Goal: Task Accomplishment & Management: Manage account settings

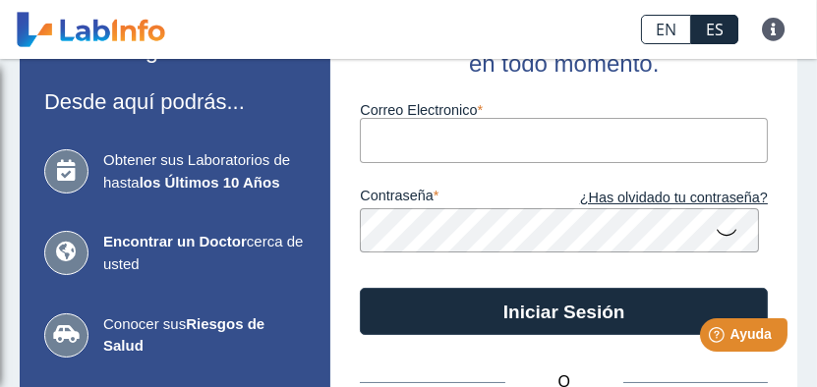
scroll to position [98, 0]
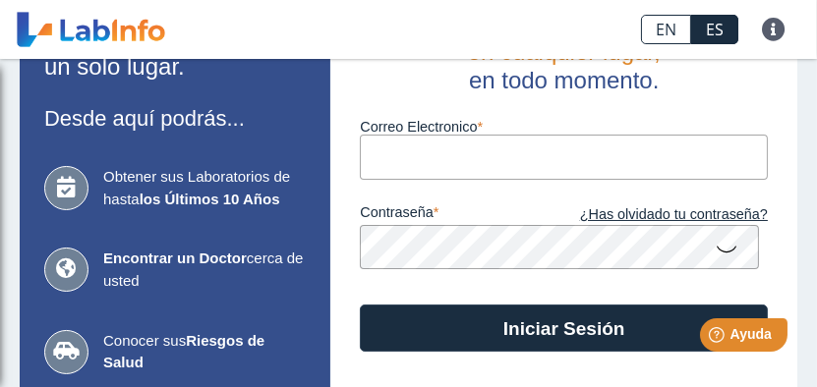
click at [413, 161] on input "Correo Electronico" at bounding box center [564, 157] width 408 height 44
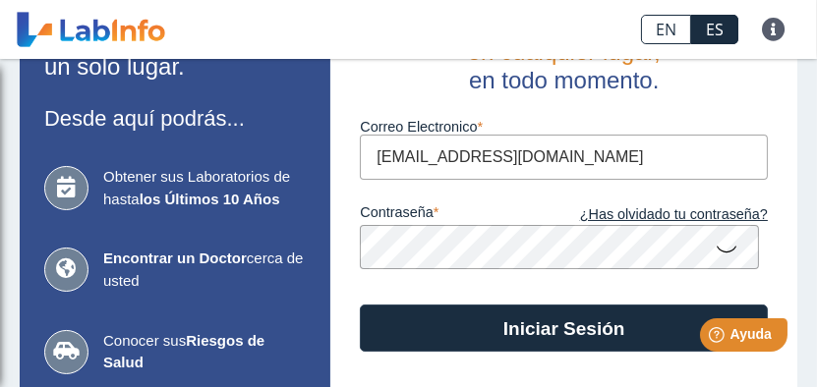
type input "[EMAIL_ADDRESS][DOMAIN_NAME]"
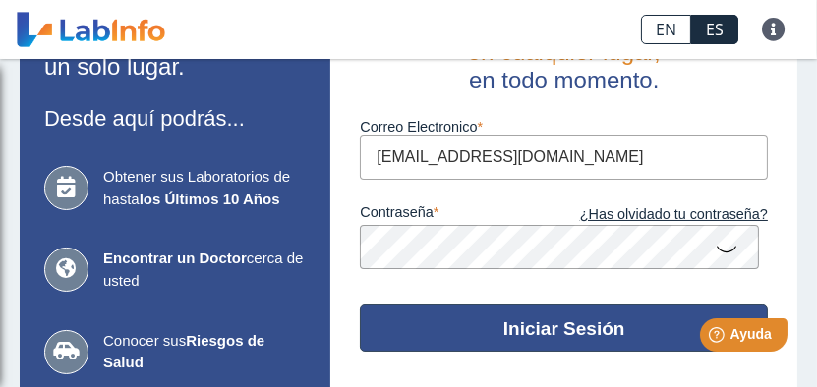
click at [456, 341] on button "Iniciar Sesión" at bounding box center [564, 328] width 408 height 47
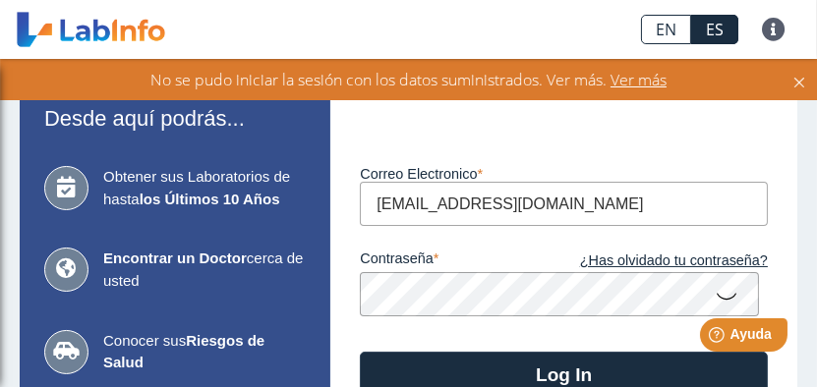
click at [662, 74] on span "Ver más" at bounding box center [637, 80] width 60 height 22
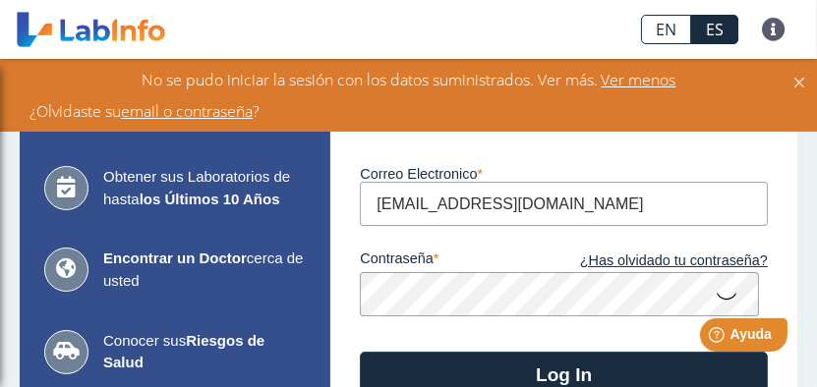
click at [227, 106] on link "email o contraseña" at bounding box center [187, 111] width 132 height 22
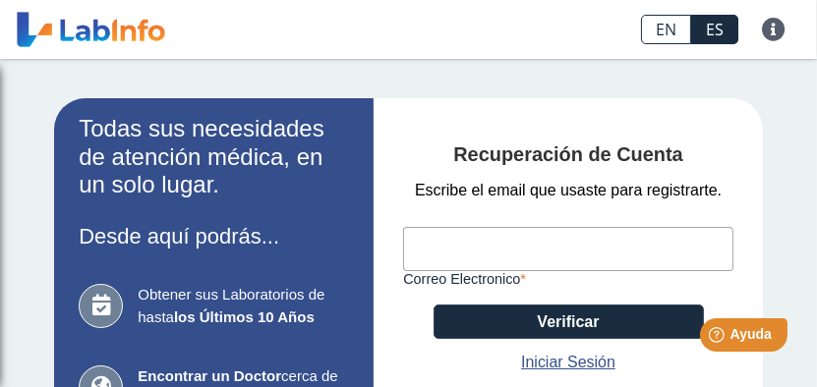
click at [429, 248] on input "Correo Electronico" at bounding box center [568, 249] width 330 height 44
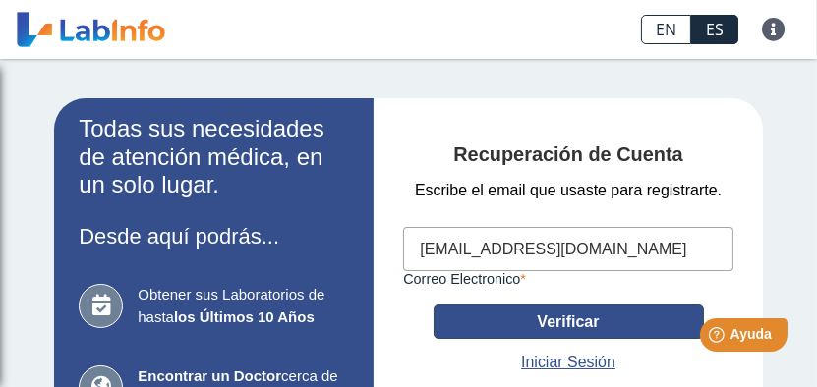
type input "[EMAIL_ADDRESS][DOMAIN_NAME]"
click at [535, 331] on button "Verificar" at bounding box center [569, 322] width 270 height 34
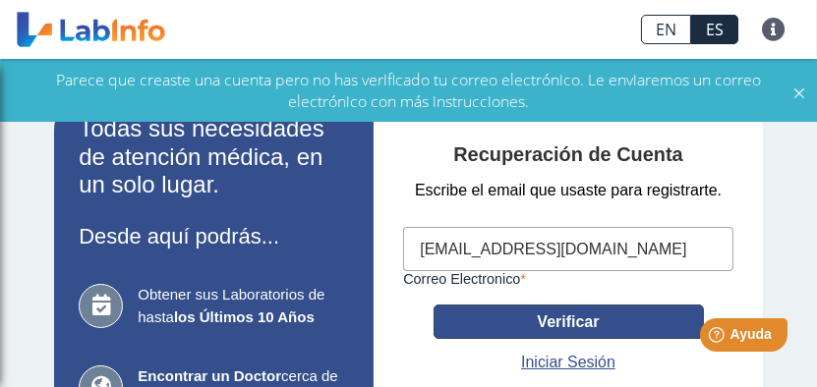
click at [567, 326] on button "Verificar" at bounding box center [569, 322] width 270 height 34
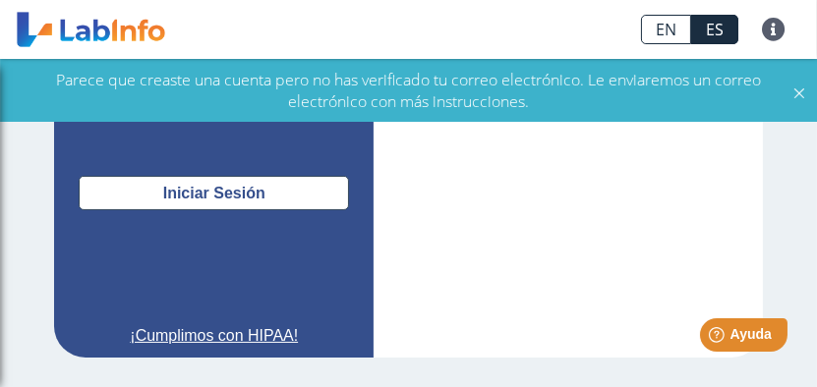
scroll to position [389, 0]
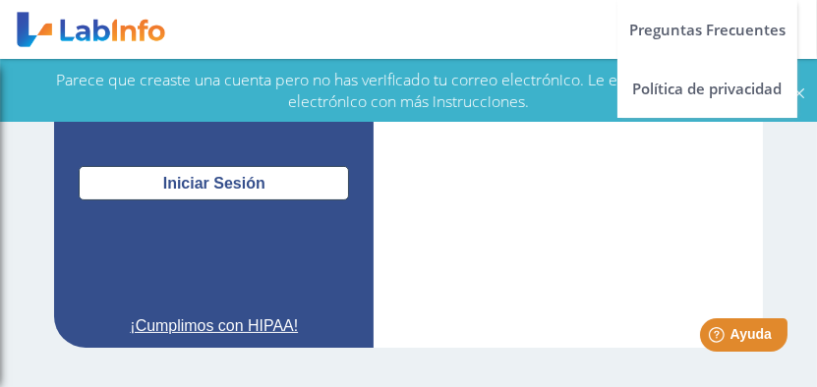
click at [772, 34] on link at bounding box center [773, 30] width 47 height 24
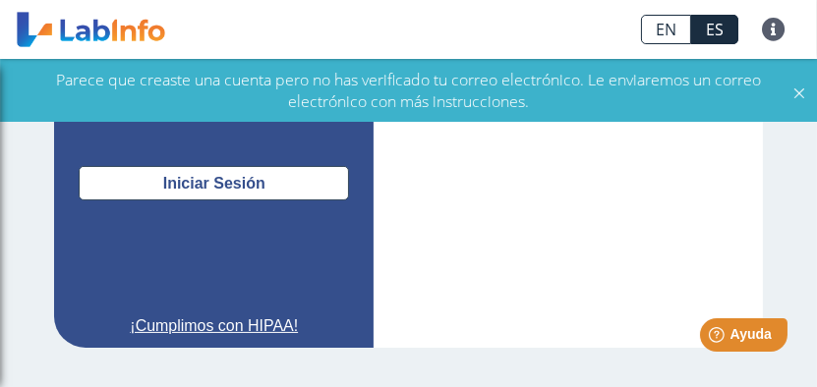
click at [684, 189] on div "Recuperación de Cuenta Escribe el email que usaste para registrarte. [EMAIL_ADD…" at bounding box center [568, 28] width 389 height 639
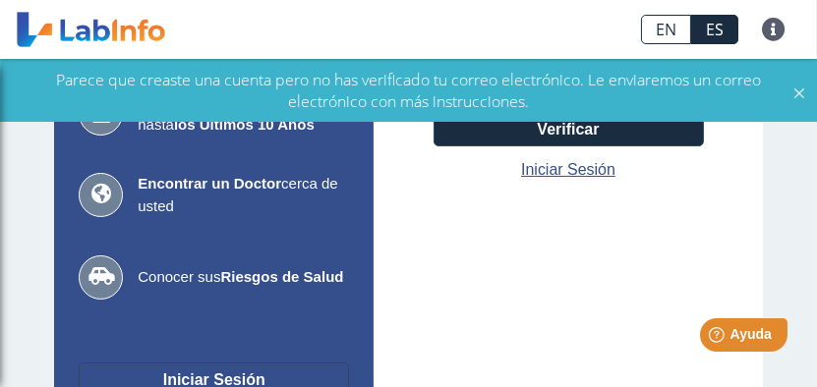
click at [187, 380] on button "Iniciar Sesión" at bounding box center [214, 380] width 270 height 34
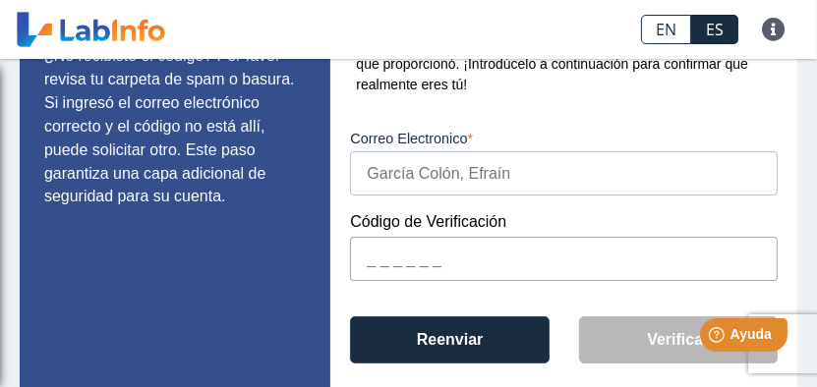
click at [431, 268] on input "text" at bounding box center [564, 259] width 428 height 44
paste input "B069E1"
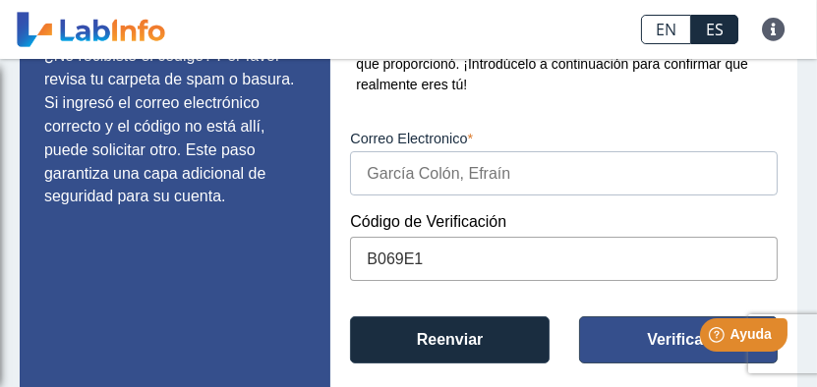
type input "B069E1"
click at [609, 330] on button "Verificar" at bounding box center [678, 340] width 199 height 47
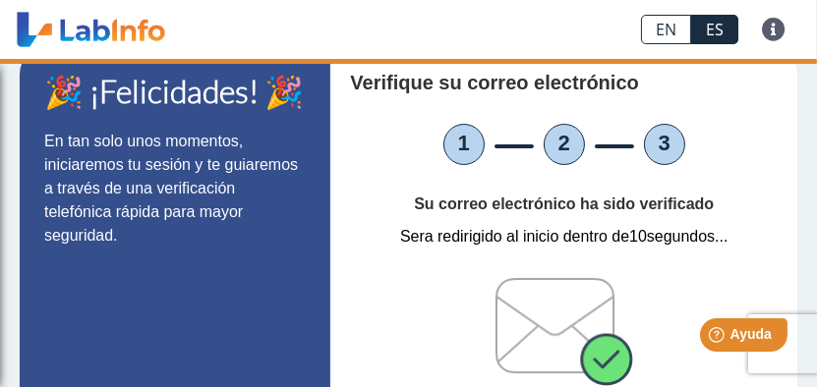
scroll to position [138, 0]
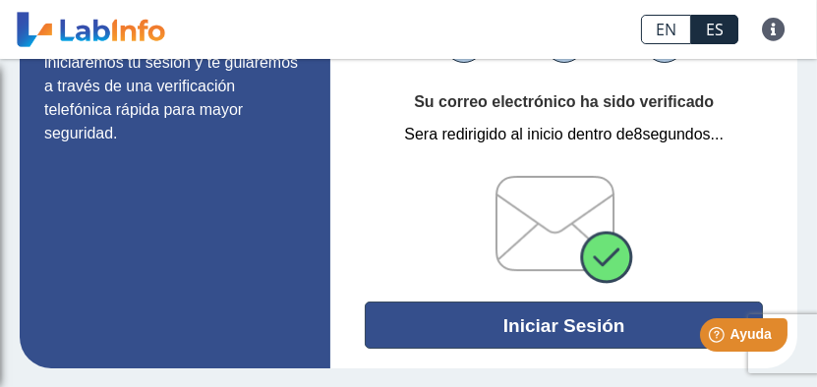
click at [550, 318] on button "Iniciar Sesión" at bounding box center [564, 325] width 398 height 47
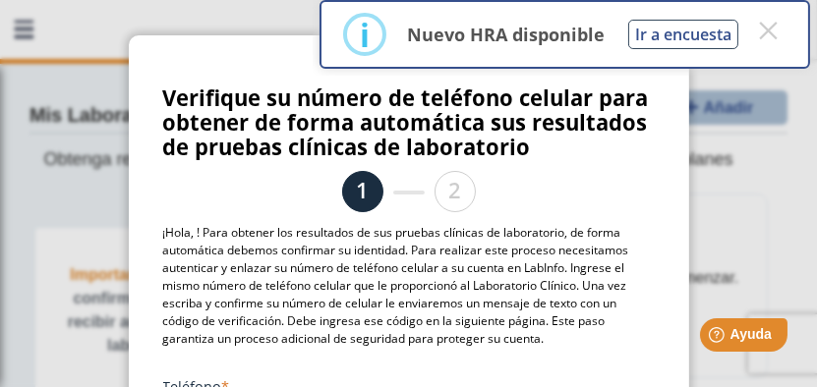
scroll to position [87, 0]
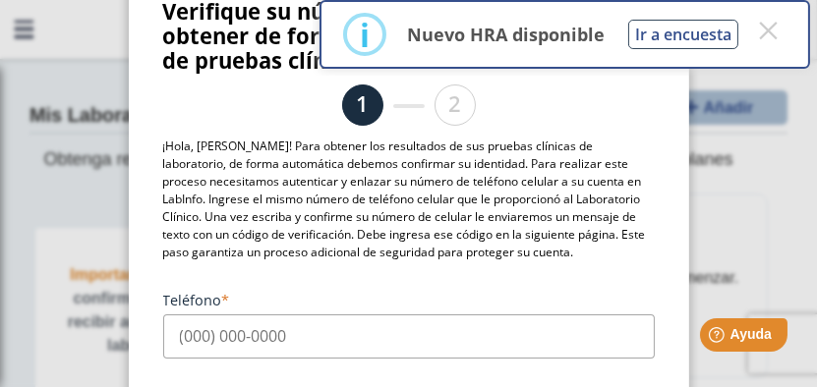
click at [279, 335] on input "Teléfono" at bounding box center [409, 337] width 492 height 44
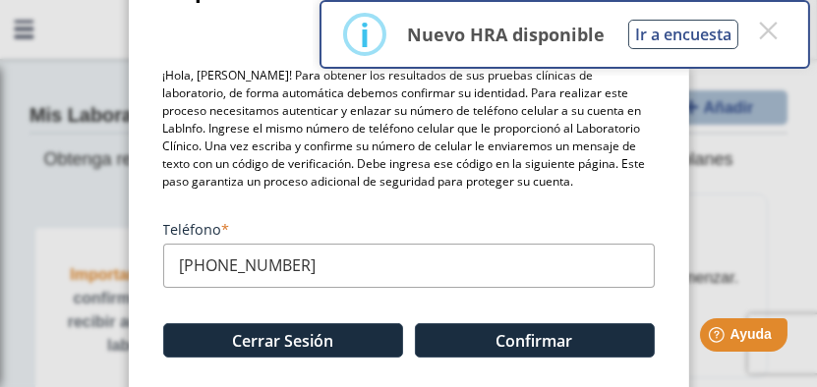
scroll to position [180, 0]
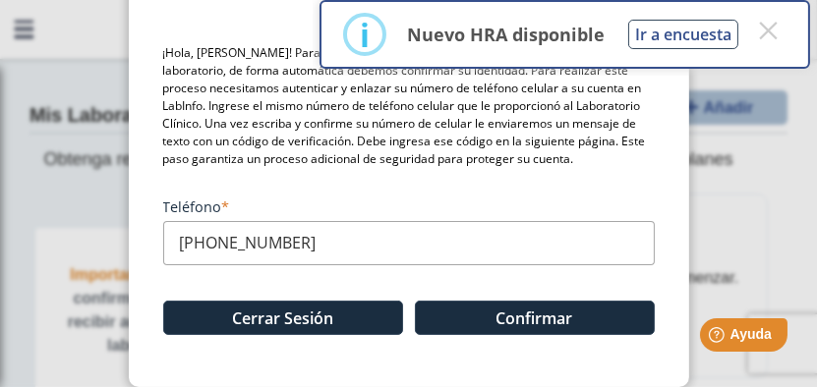
type input "(787) 467-6047"
click at [482, 342] on div "Cerrar Sesión Confirmar" at bounding box center [409, 310] width 492 height 88
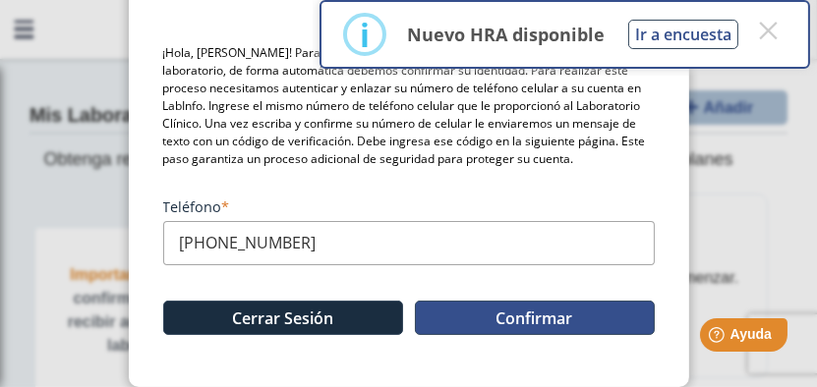
click at [488, 322] on button "Confirmar" at bounding box center [535, 318] width 240 height 34
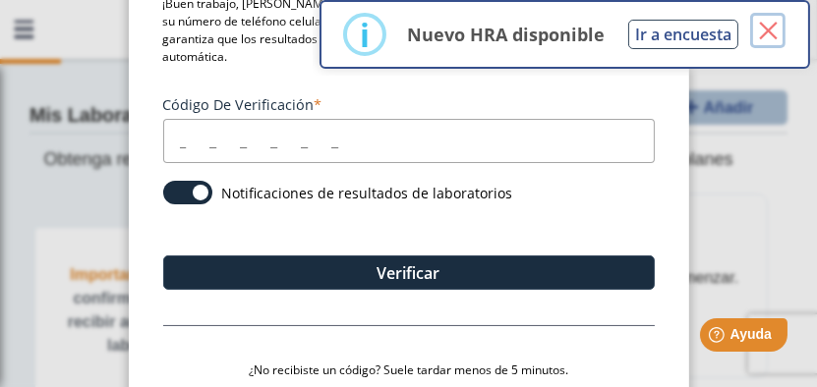
click at [775, 35] on button "×" at bounding box center [767, 30] width 35 height 35
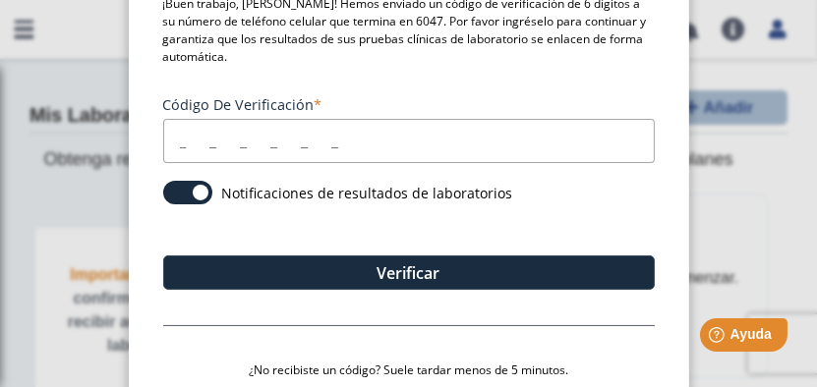
click at [222, 146] on input "Código de verificación" at bounding box center [409, 141] width 492 height 44
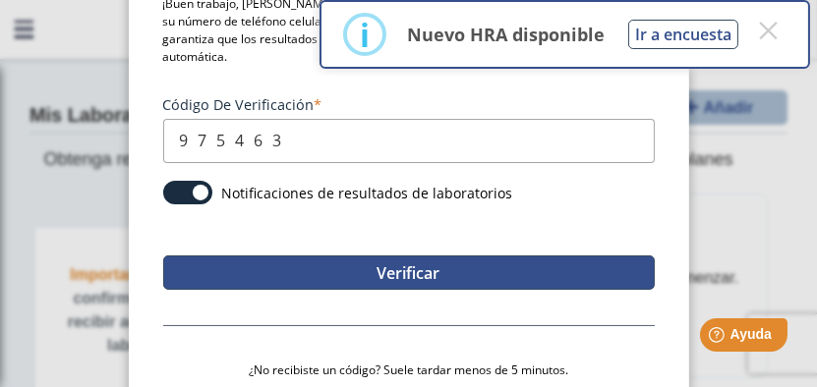
type input "975463"
click at [278, 258] on button "Verificar" at bounding box center [409, 273] width 492 height 34
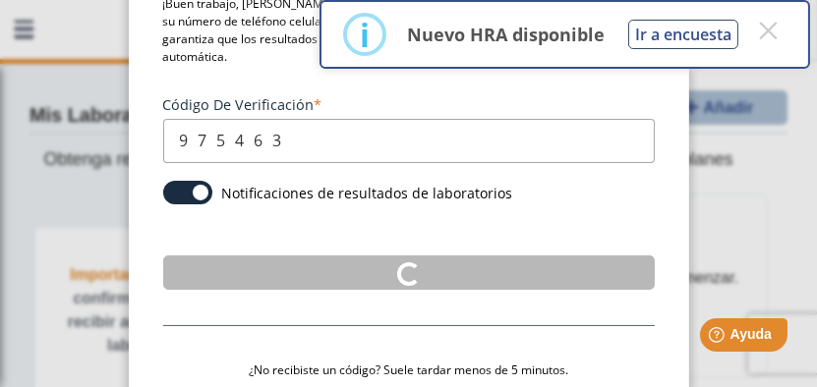
scroll to position [0, 0]
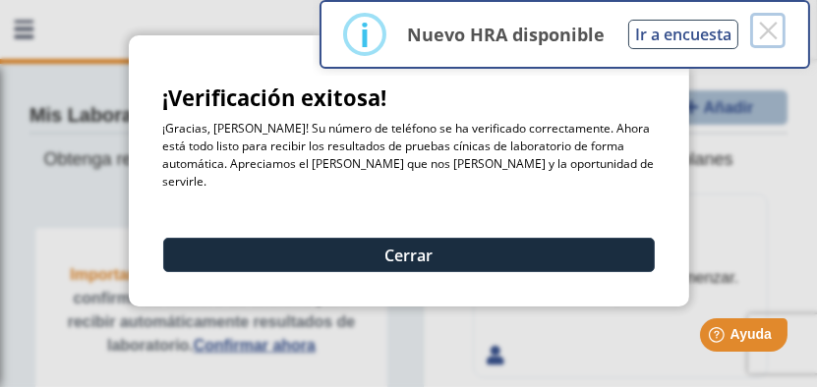
drag, startPoint x: 767, startPoint y: 26, endPoint x: 761, endPoint y: 52, distance: 27.2
click at [766, 26] on button "×" at bounding box center [767, 30] width 35 height 35
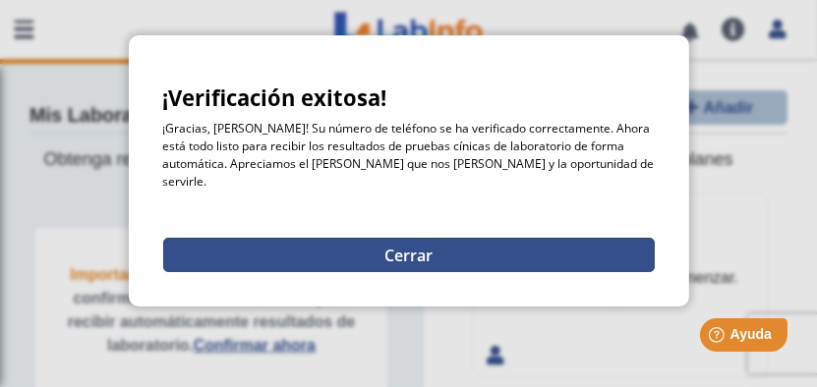
click at [473, 238] on button "Cerrar" at bounding box center [409, 255] width 492 height 34
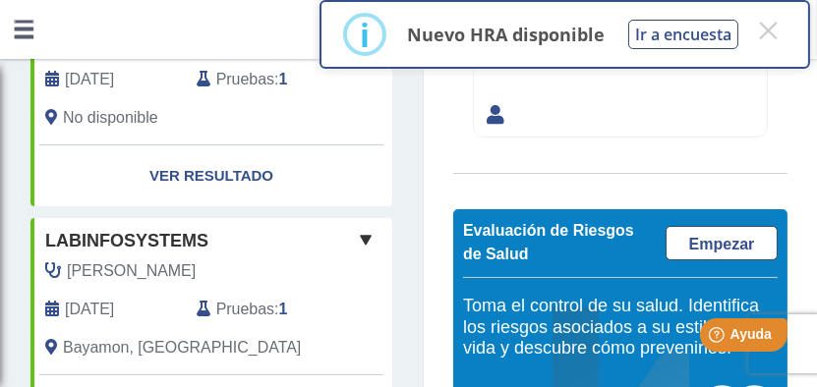
scroll to position [365, 0]
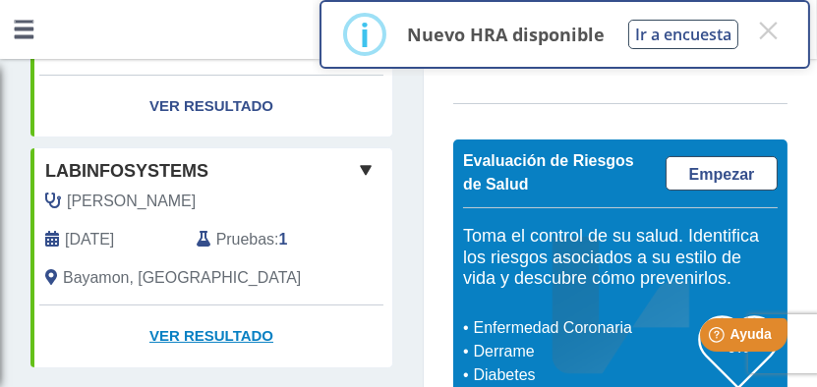
click at [218, 306] on link "Ver Resultado" at bounding box center [211, 337] width 362 height 62
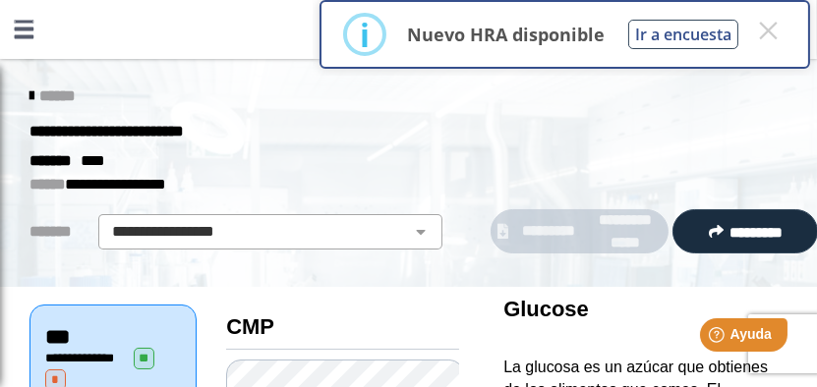
click at [30, 94] on icon at bounding box center [32, 97] width 4 height 16
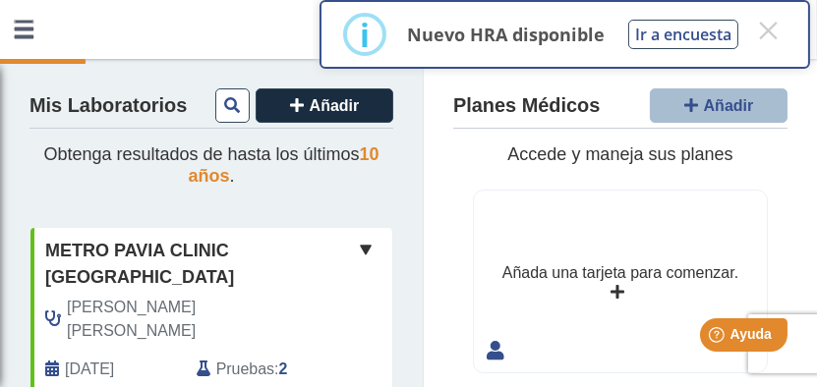
click at [16, 24] on link at bounding box center [23, 29] width 47 height 59
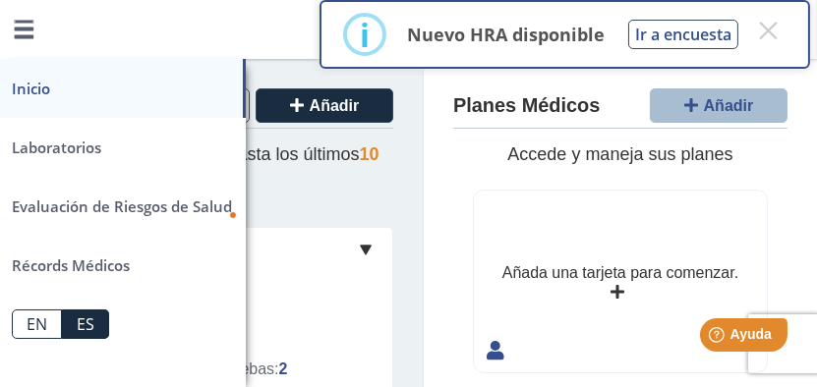
click at [30, 82] on link "Inicio" at bounding box center [123, 88] width 246 height 59
click at [35, 91] on link "Inicio" at bounding box center [123, 88] width 246 height 59
click at [358, 153] on span "10 años" at bounding box center [283, 165] width 191 height 41
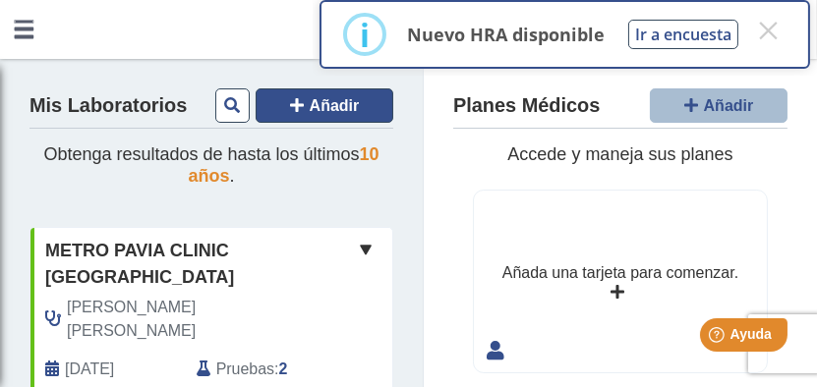
click at [333, 111] on span "Añadir" at bounding box center [335, 105] width 50 height 17
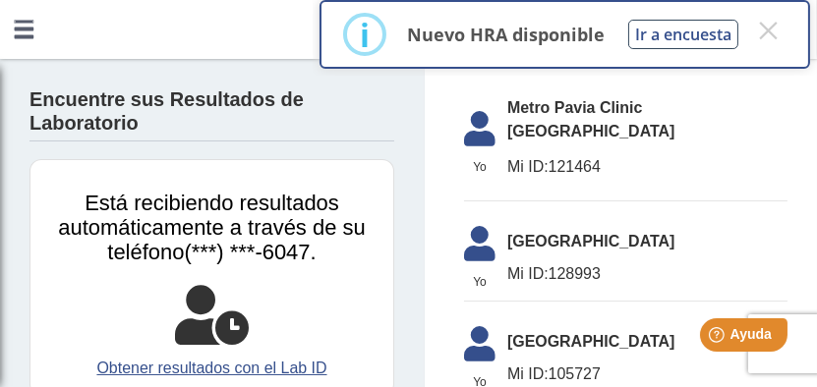
scroll to position [139, 0]
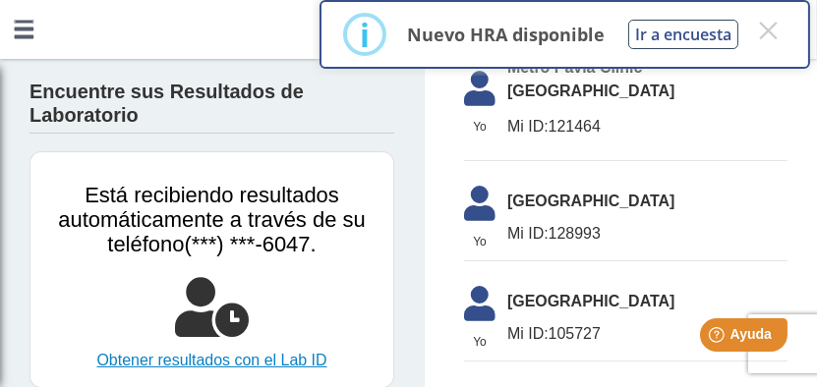
click at [212, 349] on link "Obtener resultados con el Lab ID" at bounding box center [211, 361] width 333 height 24
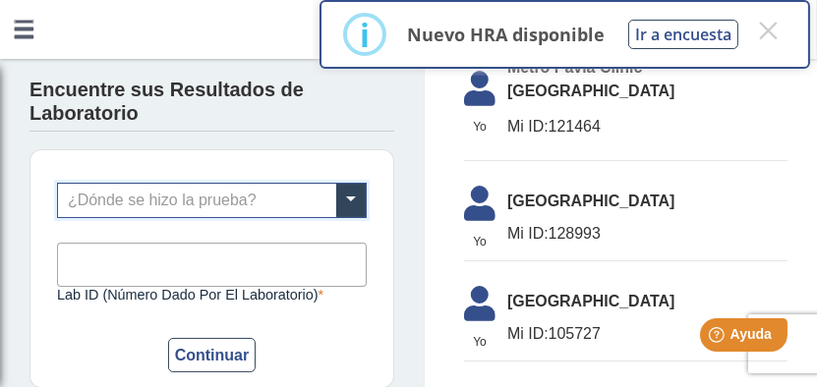
scroll to position [134, 0]
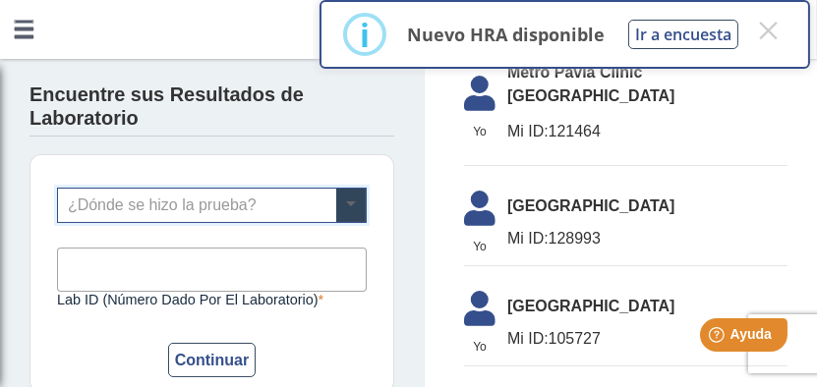
click at [336, 188] on span at bounding box center [351, 204] width 30 height 33
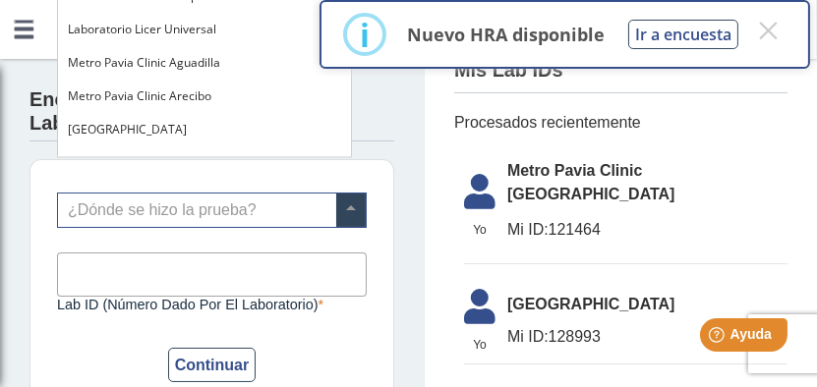
scroll to position [1012, 0]
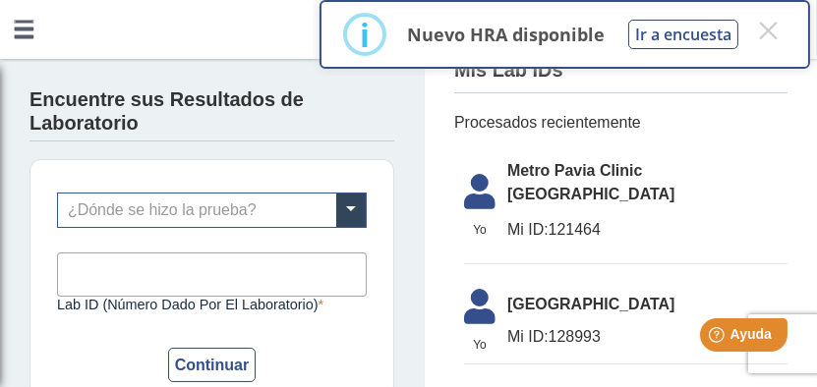
click at [1, 189] on div "Encuentre sus Resultados de Laboratorio ¿Dónde se hizo la prueba? Lab ID (númer…" at bounding box center [212, 243] width 424 height 369
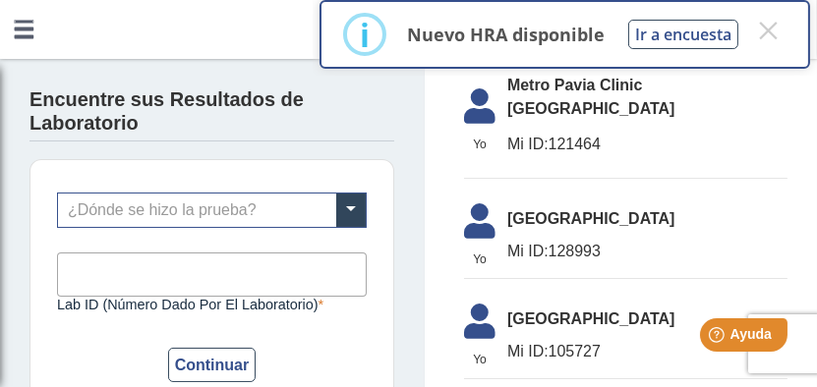
scroll to position [139, 0]
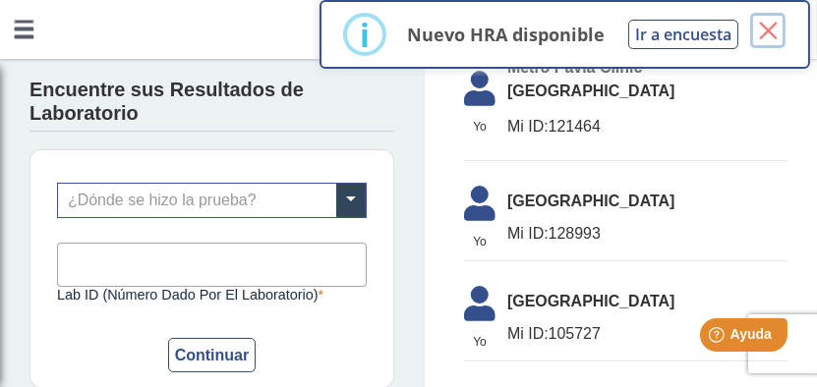
click at [771, 33] on button "×" at bounding box center [767, 30] width 35 height 35
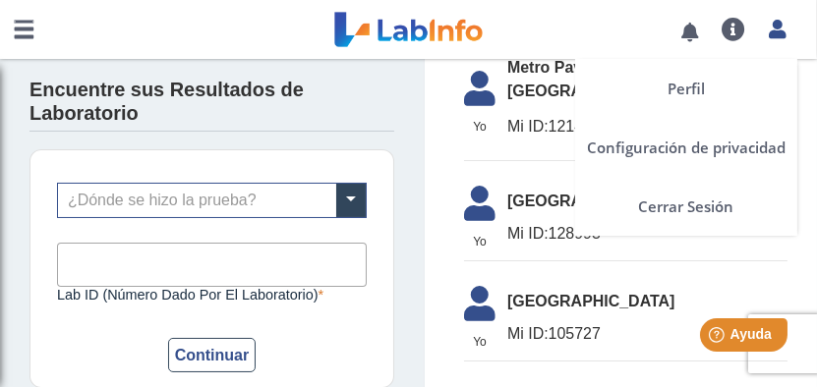
click at [775, 35] on icon at bounding box center [777, 29] width 17 height 15
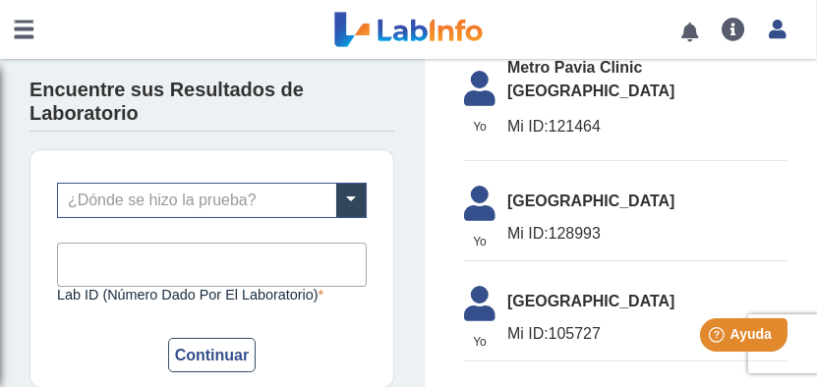
click at [683, 86] on link "Perfil" at bounding box center [686, 88] width 222 height 59
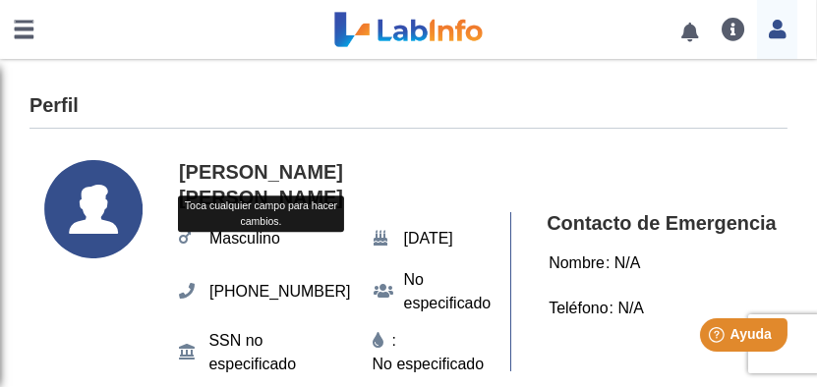
click at [89, 208] on icon at bounding box center [93, 209] width 98 height 98
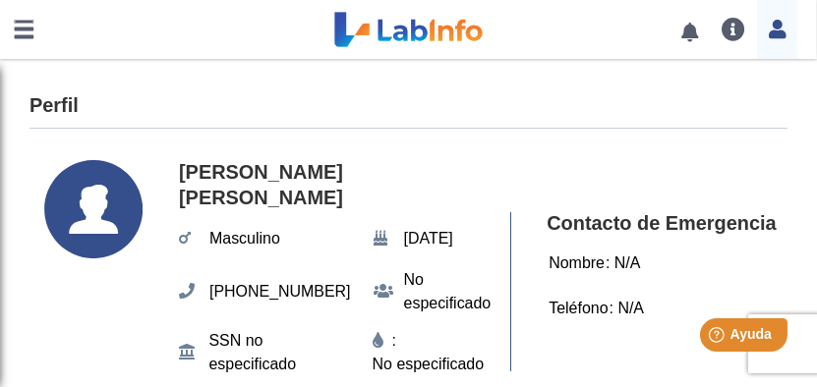
click at [90, 208] on icon at bounding box center [93, 209] width 98 height 98
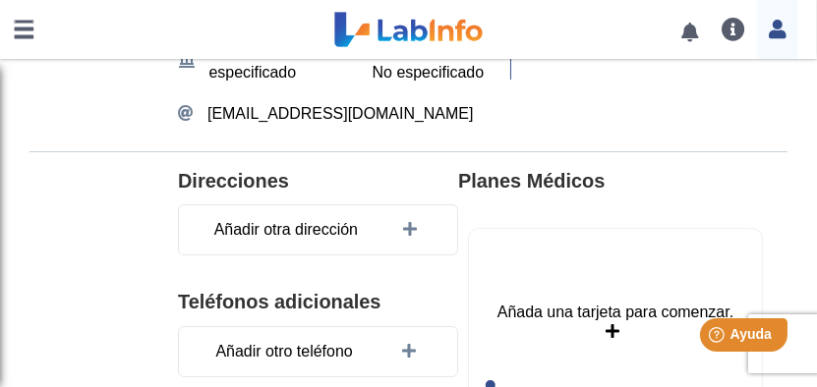
scroll to position [295, 0]
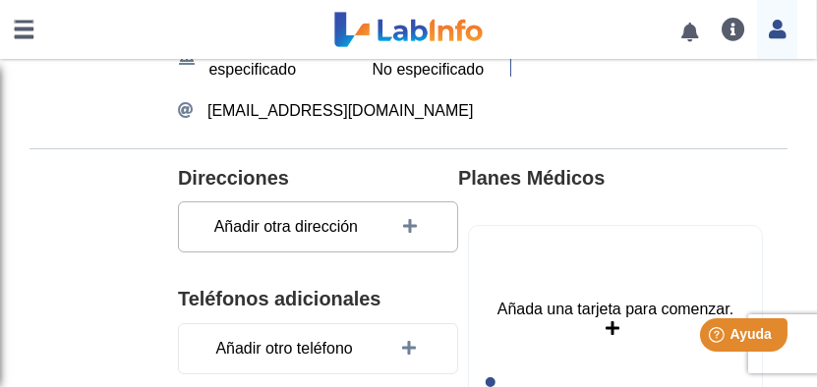
click at [403, 219] on icon at bounding box center [413, 227] width 20 height 16
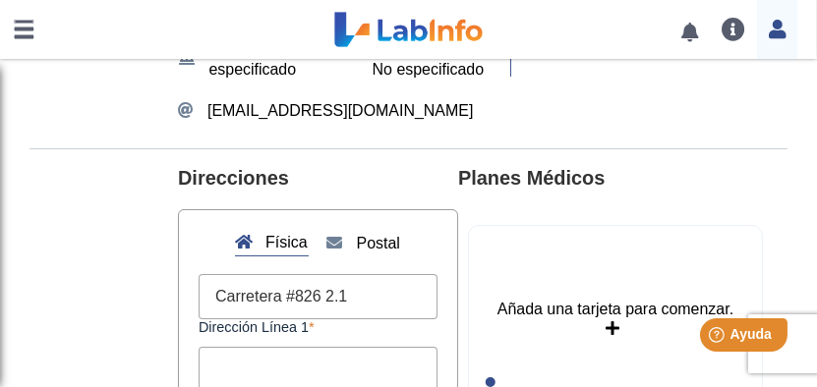
type input "Carretera #826 2.1"
click at [240, 354] on input "Dirección Línea 2" at bounding box center [318, 369] width 239 height 44
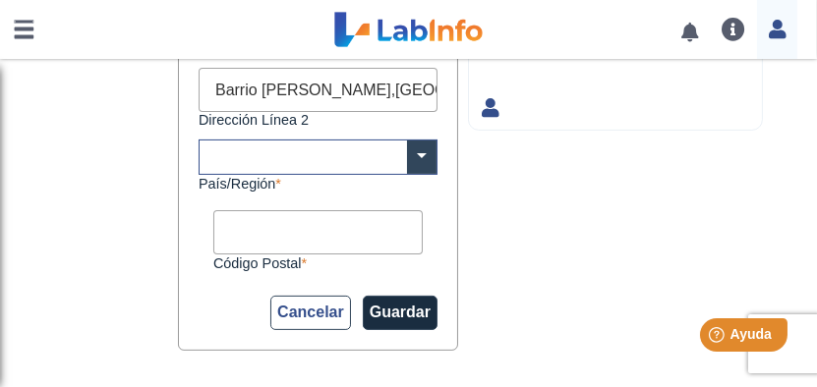
scroll to position [590, 0]
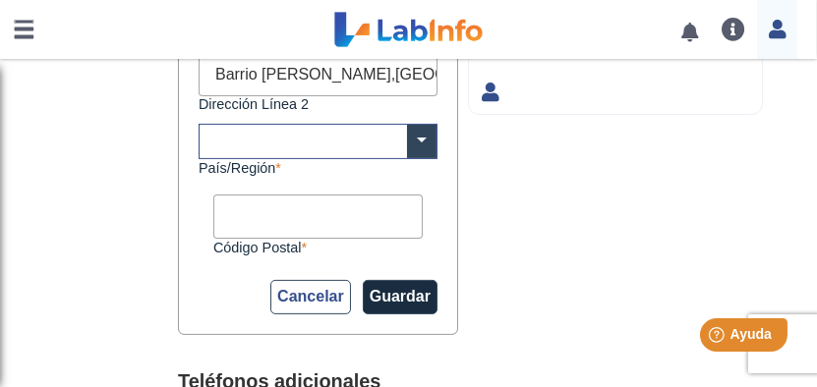
type input "Barrio Guadiana,Sector Colon"
click at [300, 211] on input "Código Postal" at bounding box center [317, 217] width 209 height 44
type input "00719"
click at [393, 280] on button "Guardar" at bounding box center [400, 297] width 75 height 34
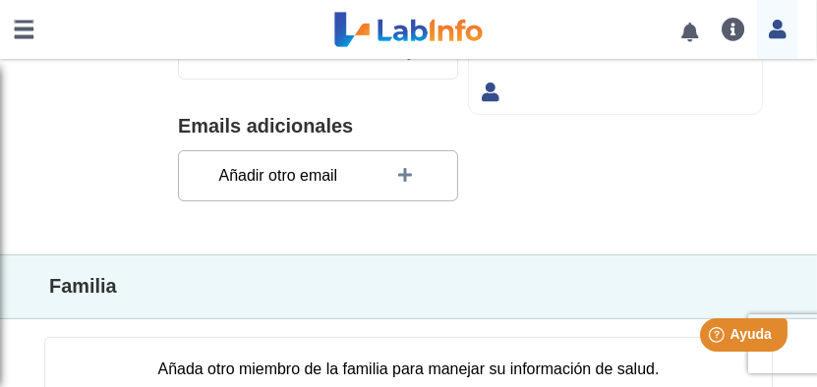
click at [309, 166] on span "Añadir otro email" at bounding box center [278, 175] width 131 height 35
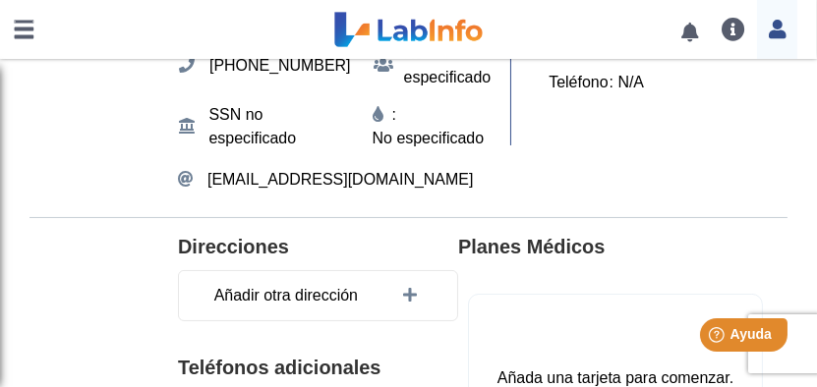
scroll to position [0, 0]
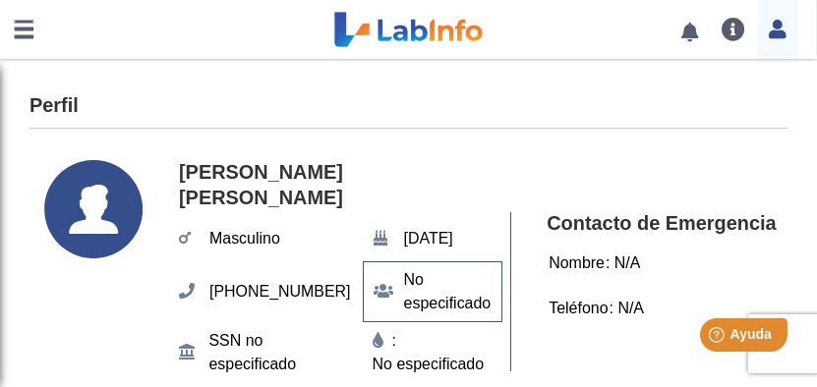
type input "fraito78@gmail.com"
click at [398, 287] on span "No especificado" at bounding box center [447, 292] width 99 height 59
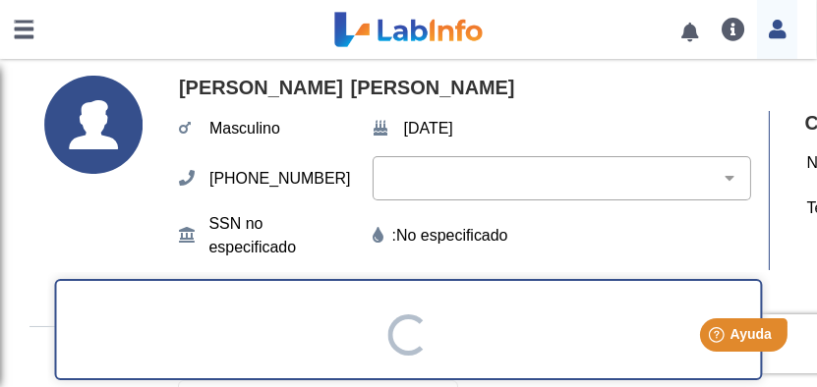
scroll to position [98, 0]
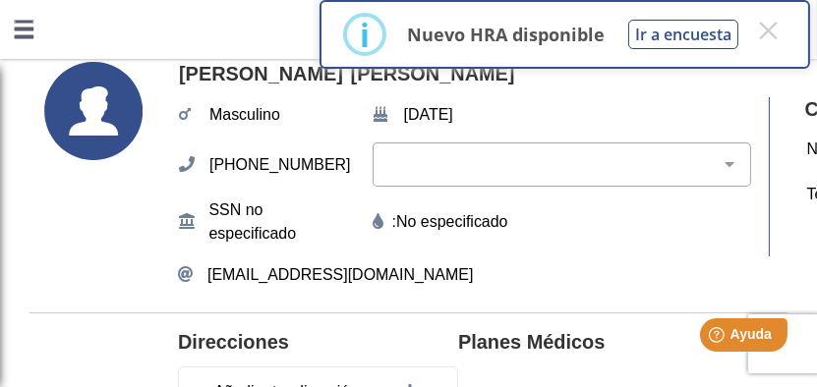
click at [413, 227] on editable "No especificado" at bounding box center [452, 222] width 112 height 24
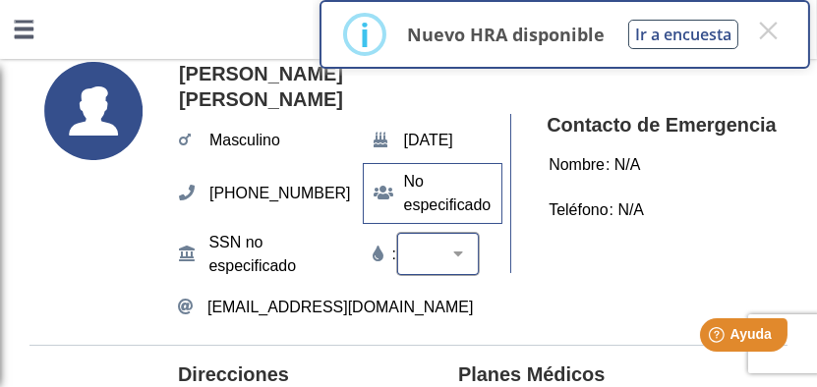
click at [415, 245] on select "A+ A- B+ B- O+ O- AB+ AB-" at bounding box center [450, 254] width 74 height 19
select select "O+"
click at [413, 245] on select "A+ A- B+ B- O+ O- AB+ AB-" at bounding box center [450, 254] width 74 height 19
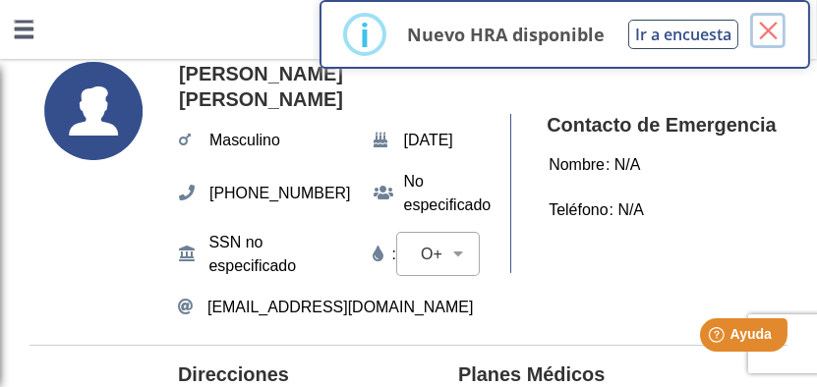
click at [766, 28] on button "×" at bounding box center [767, 30] width 35 height 35
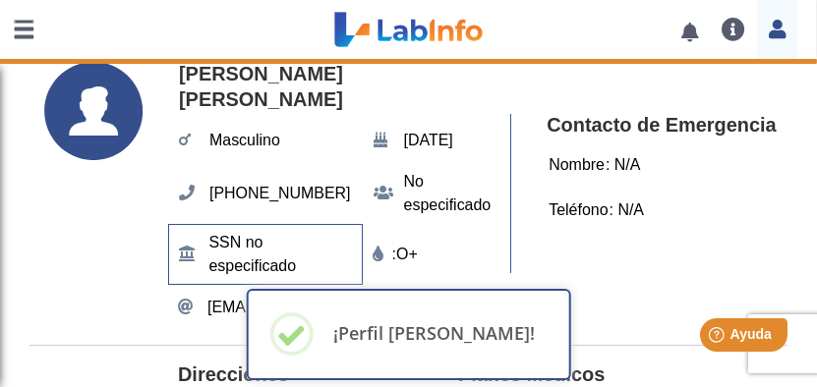
click at [216, 250] on span "SSN no especificado" at bounding box center [279, 254] width 153 height 59
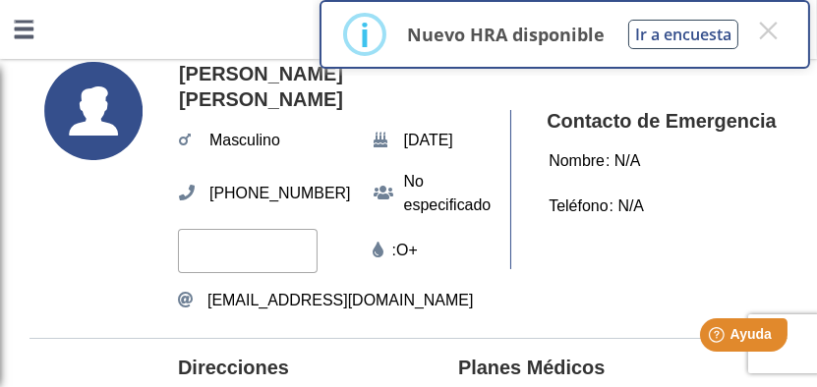
click at [216, 250] on input "text" at bounding box center [248, 251] width 140 height 44
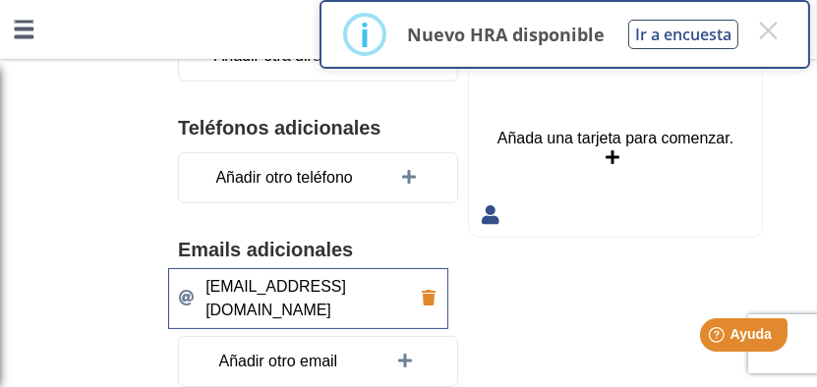
scroll to position [492, 0]
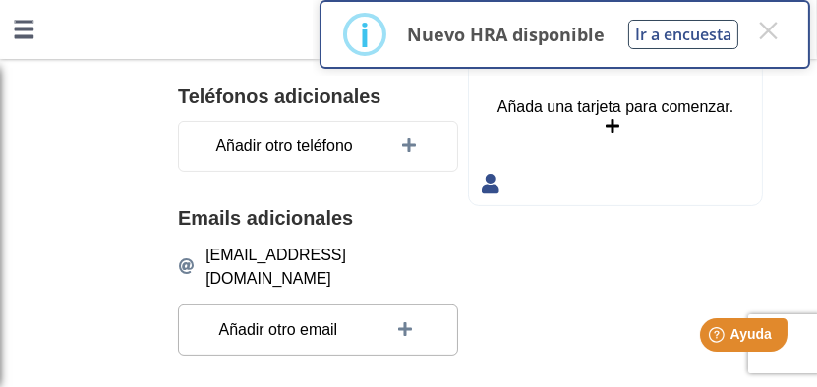
click at [381, 305] on div "Añadir otro email" at bounding box center [318, 330] width 280 height 51
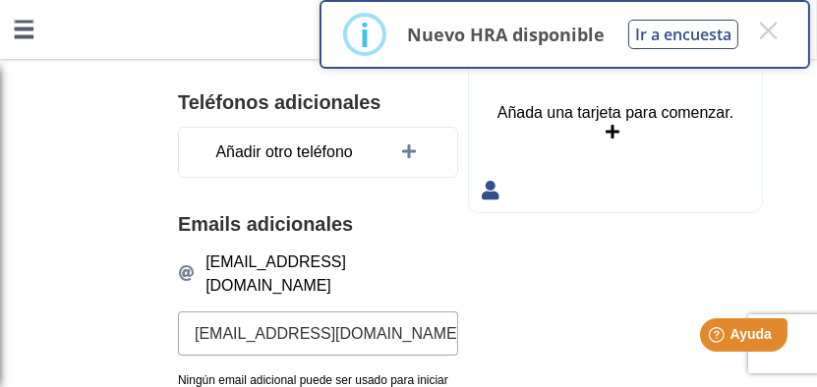
scroll to position [498, 0]
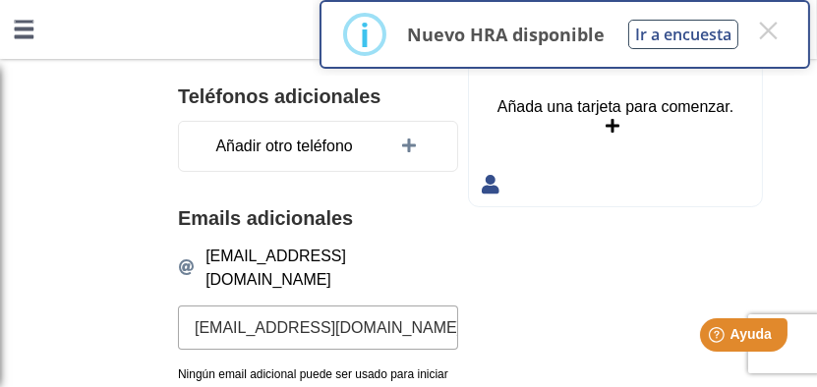
click at [489, 288] on div "Planes Médicos Añada una tarjeta para comenzar. Añada una tarjeta para comenzar." at bounding box center [615, 205] width 315 height 480
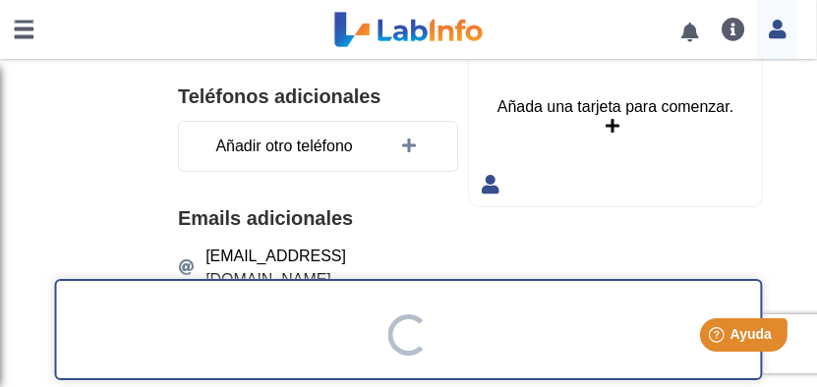
click at [606, 119] on icon at bounding box center [613, 127] width 14 height 16
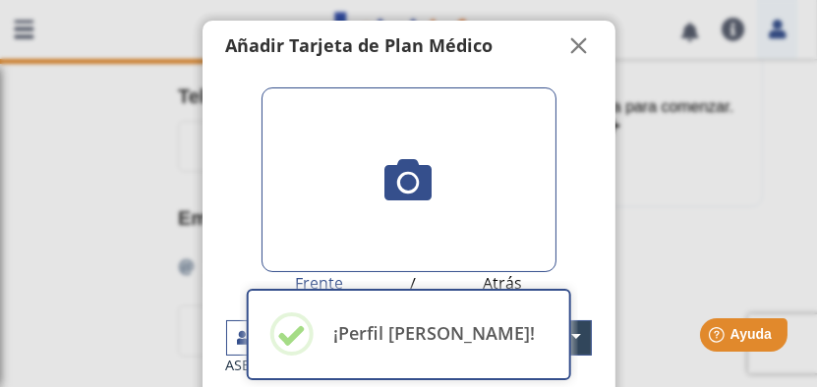
click at [401, 176] on icon at bounding box center [409, 179] width 47 height 47
click at [0, 0] on input "file" at bounding box center [0, 0] width 0 height 0
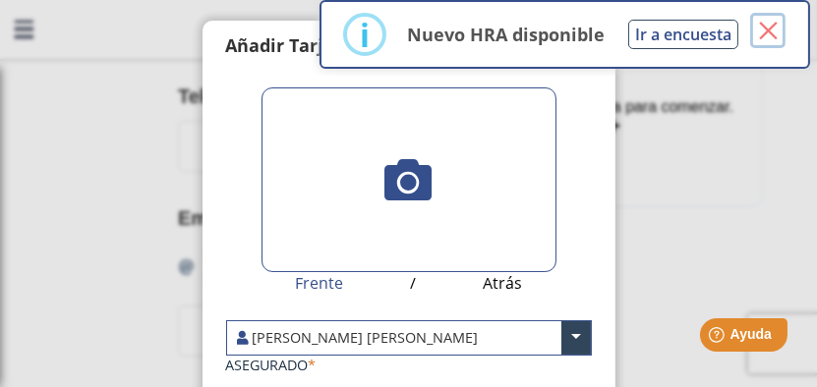
click at [771, 32] on button "×" at bounding box center [767, 30] width 35 height 35
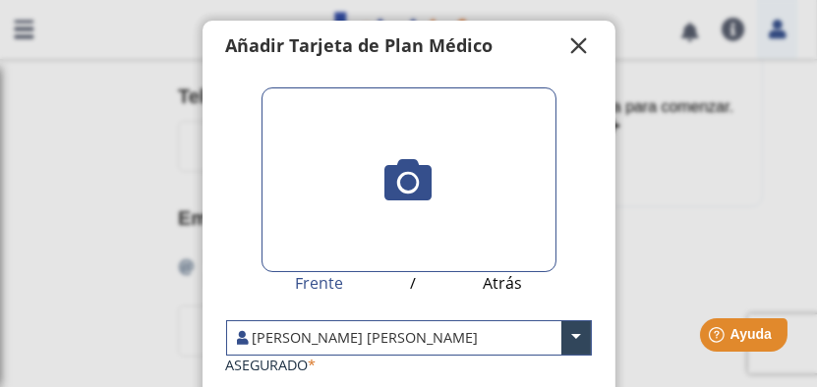
click at [574, 49] on span "" at bounding box center [580, 46] width 24 height 24
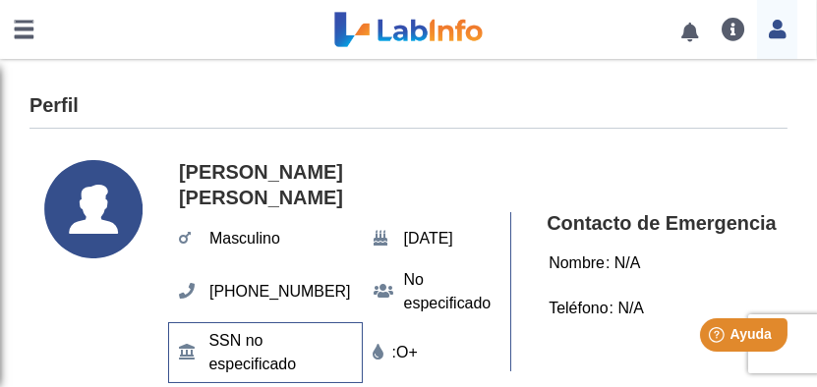
scroll to position [98, 0]
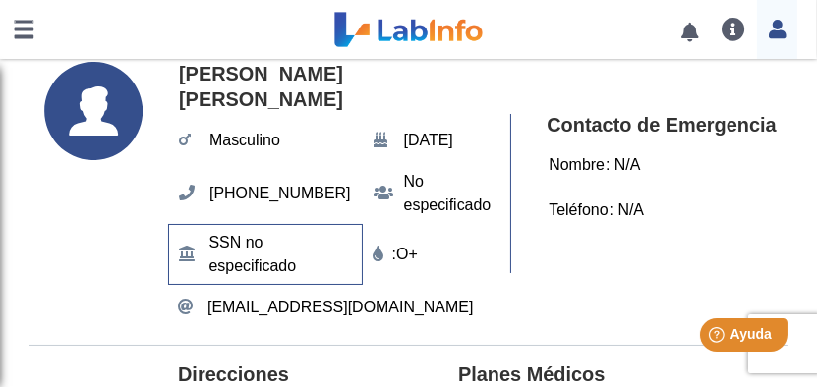
click at [598, 123] on h4 "Contacto de Emergencia" at bounding box center [668, 126] width 243 height 24
click at [580, 161] on div "Nombre : N/A" at bounding box center [594, 165] width 114 height 37
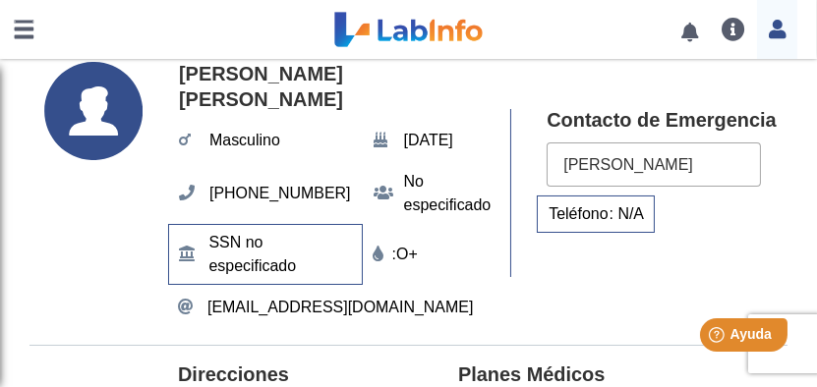
type input "Glorianaliz Garcia Lopez"
click at [606, 206] on div "Teléfono : N/A" at bounding box center [596, 214] width 118 height 37
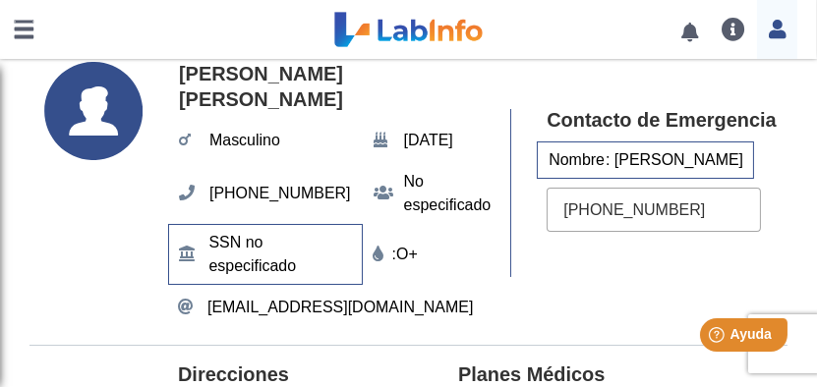
type input "(787) 507-2288"
click at [597, 269] on div "Contacto de Emergencia Nombre : Glorianaliz Garcia Lopez (787) 507-2288" at bounding box center [649, 193] width 279 height 168
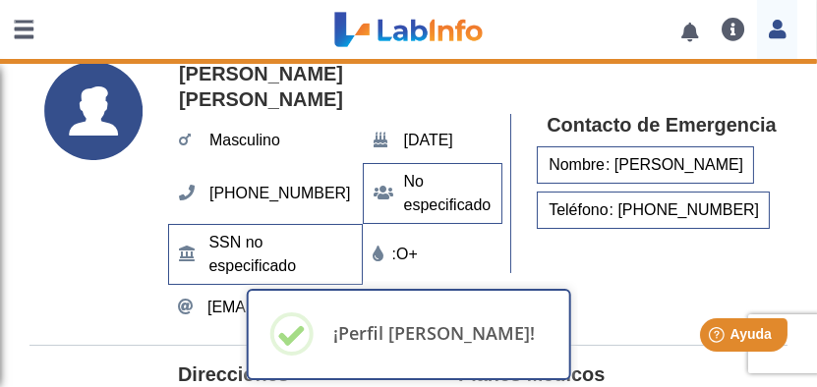
click at [398, 172] on span "No especificado" at bounding box center [447, 193] width 99 height 59
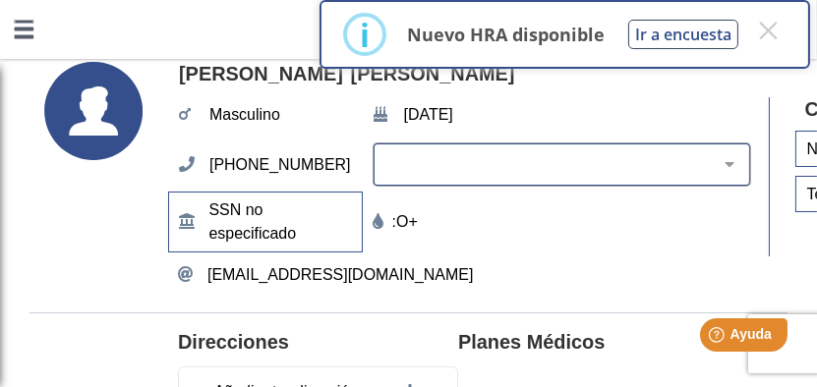
click at [634, 167] on select "Blanco Negro Hispano o Latino Indígena Americano o Nativo de Alaska Asiático Is…" at bounding box center [569, 164] width 361 height 19
select select "2"
click at [389, 157] on select "Blanco Negro Hispano o Latino Indígena Americano o Nativo de Alaska Asiático Is…" at bounding box center [569, 164] width 361 height 19
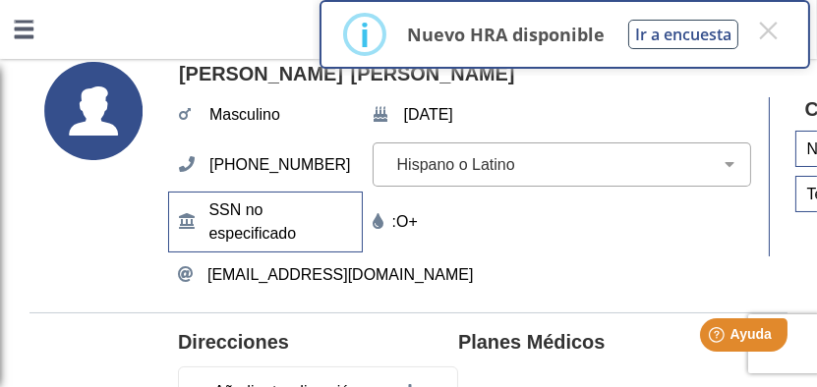
click at [476, 222] on div ": O+" at bounding box center [562, 222] width 379 height 24
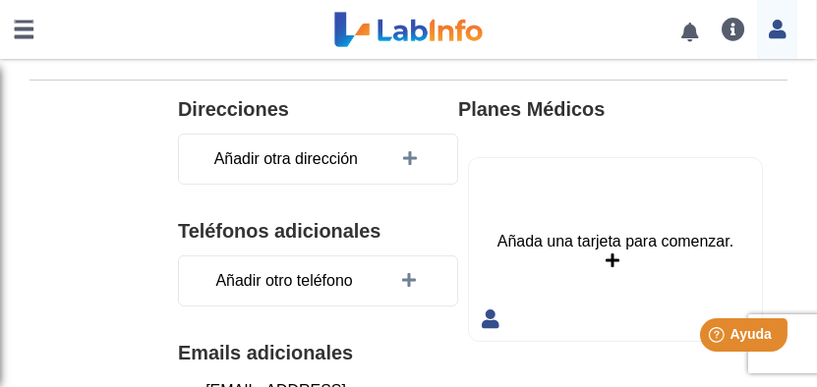
scroll to position [393, 0]
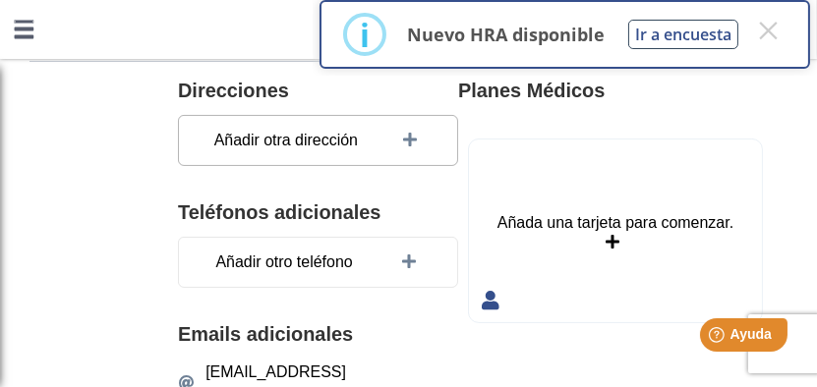
click at [387, 119] on div "Añadir otra dirección" at bounding box center [318, 140] width 280 height 51
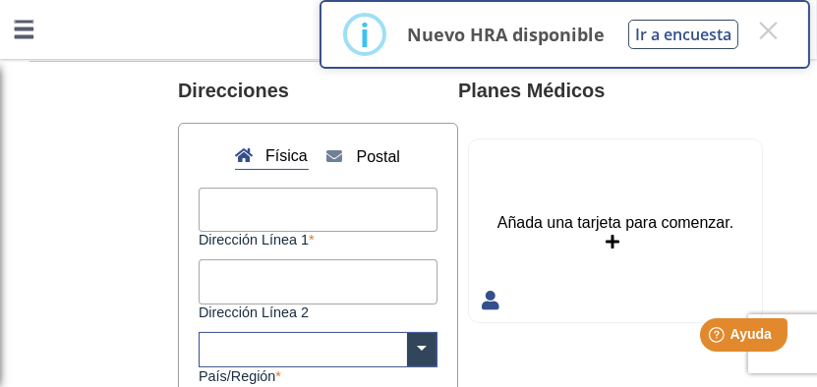
click at [367, 140] on span "Postal" at bounding box center [378, 157] width 55 height 35
click at [275, 194] on input "Dirección Línea 1" at bounding box center [318, 210] width 239 height 44
type input "Hc 74 Box 5410"
click at [407, 333] on span at bounding box center [422, 349] width 30 height 33
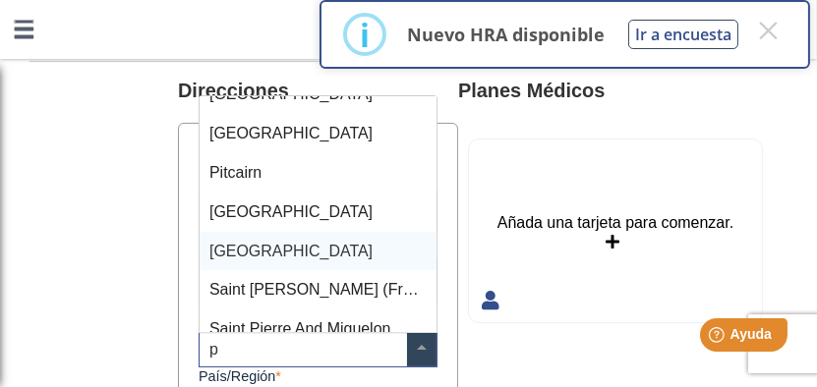
scroll to position [1217, 0]
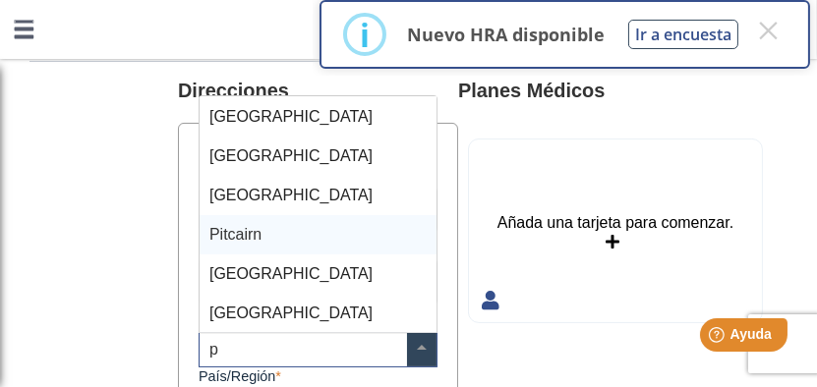
type input "pu"
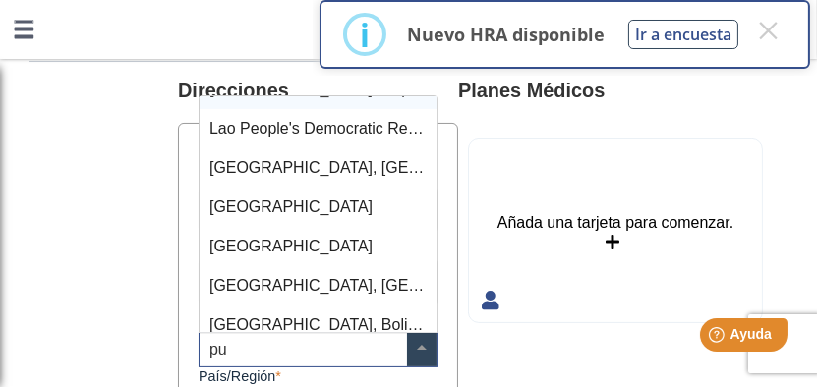
scroll to position [235, 0]
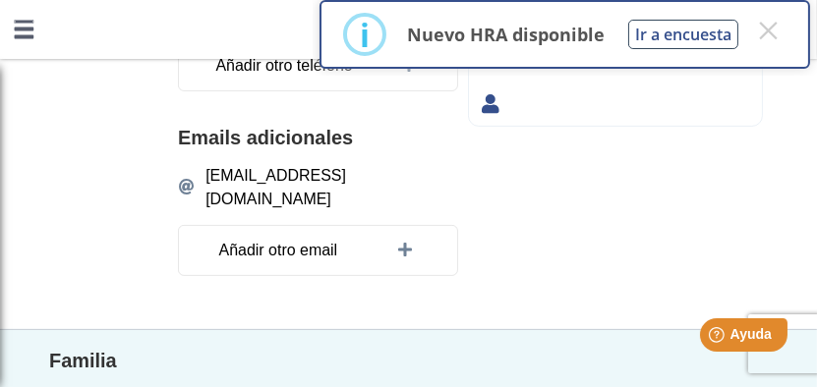
scroll to position [295, 0]
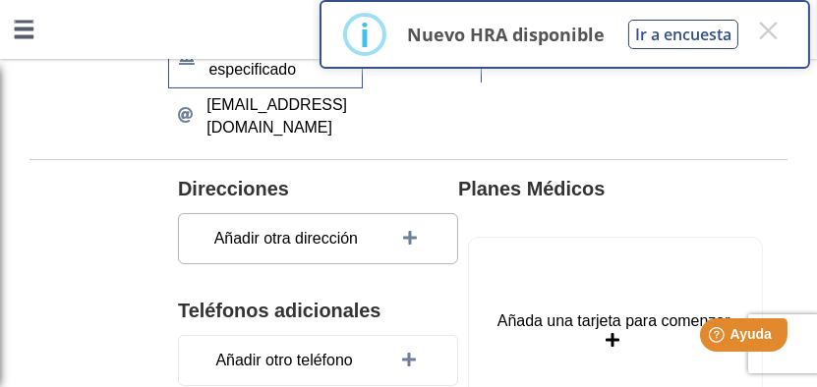
click at [334, 222] on span "Añadir otra dirección" at bounding box center [285, 238] width 155 height 35
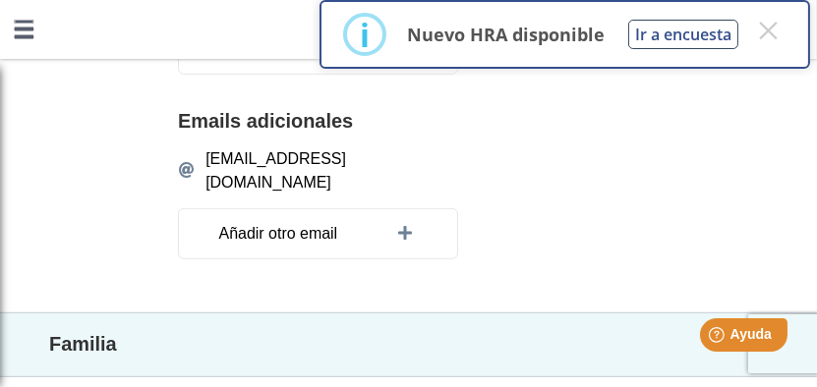
scroll to position [1083, 0]
